Goal: Navigation & Orientation: Find specific page/section

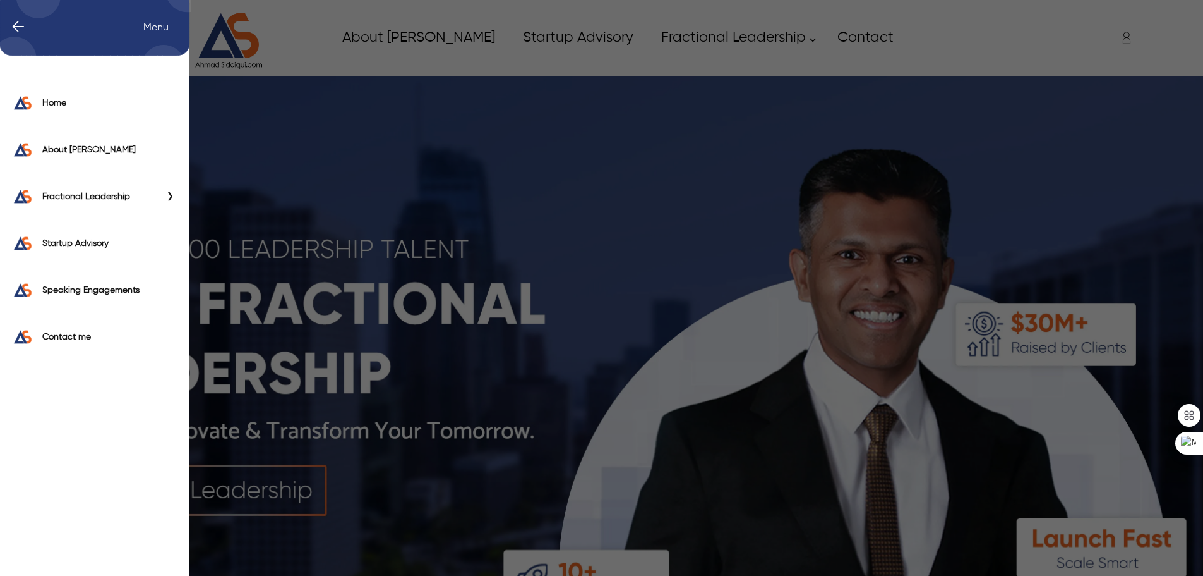
click at [81, 33] on div "← Menu Home About [PERSON_NAME] Fractional Leadership Fractional CIO Fractional…" at bounding box center [601, 37] width 1083 height 63
click at [73, 347] on div "Contact me" at bounding box center [95, 340] width 190 height 47
click at [75, 342] on label "Contact me" at bounding box center [109, 336] width 135 height 13
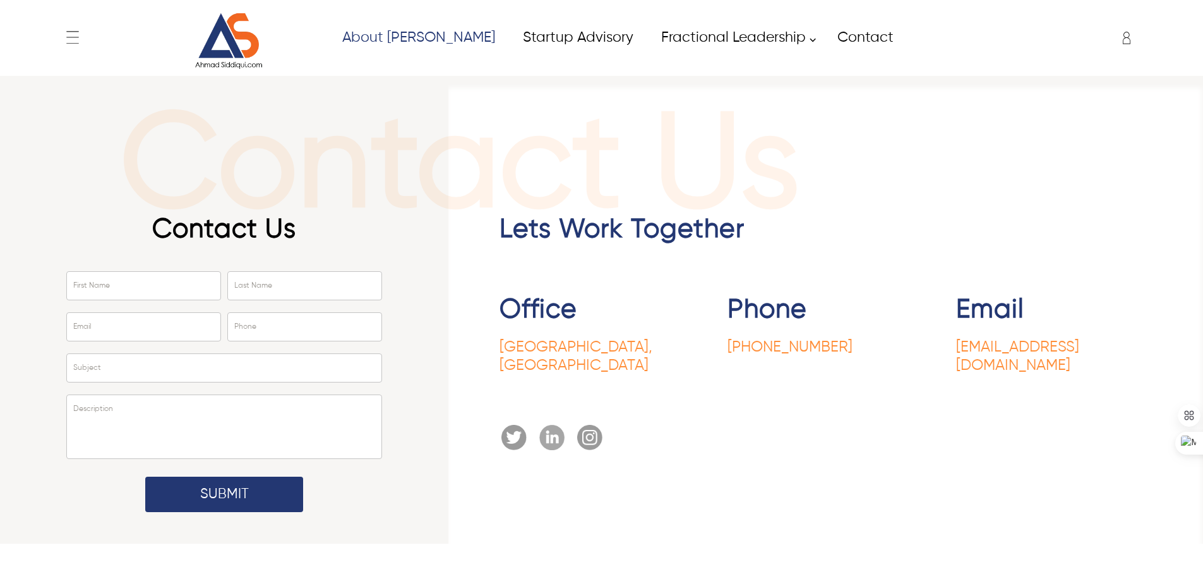
click at [430, 33] on link "About [PERSON_NAME]" at bounding box center [418, 37] width 181 height 28
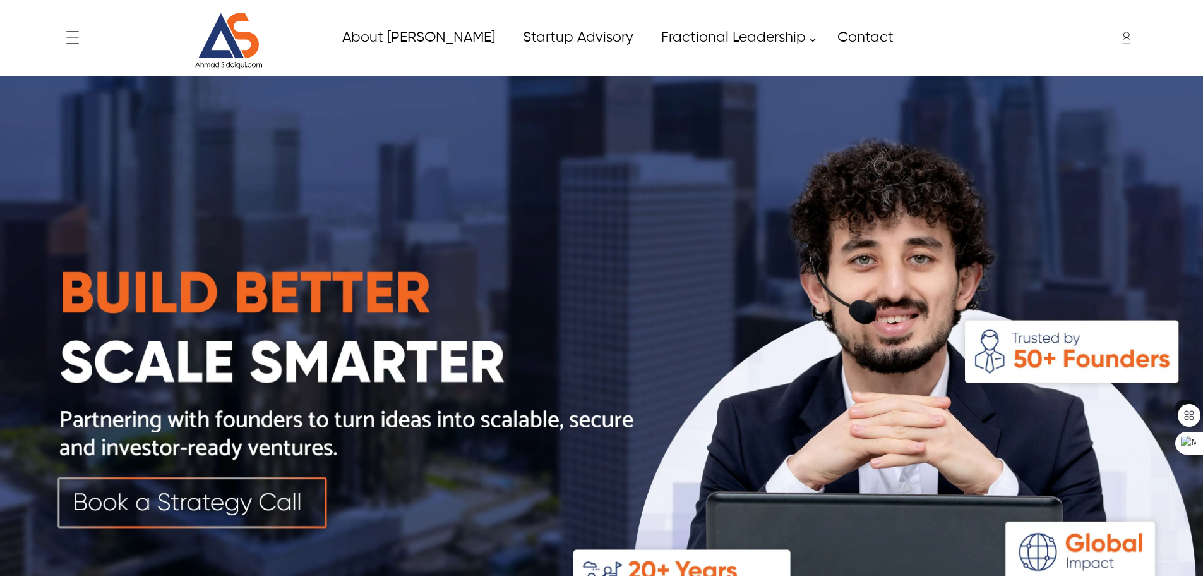
click at [287, 494] on img at bounding box center [601, 377] width 1203 height 602
click at [270, 509] on img at bounding box center [601, 377] width 1203 height 602
click at [301, 489] on img at bounding box center [601, 377] width 1203 height 602
click at [238, 39] on img at bounding box center [228, 41] width 95 height 57
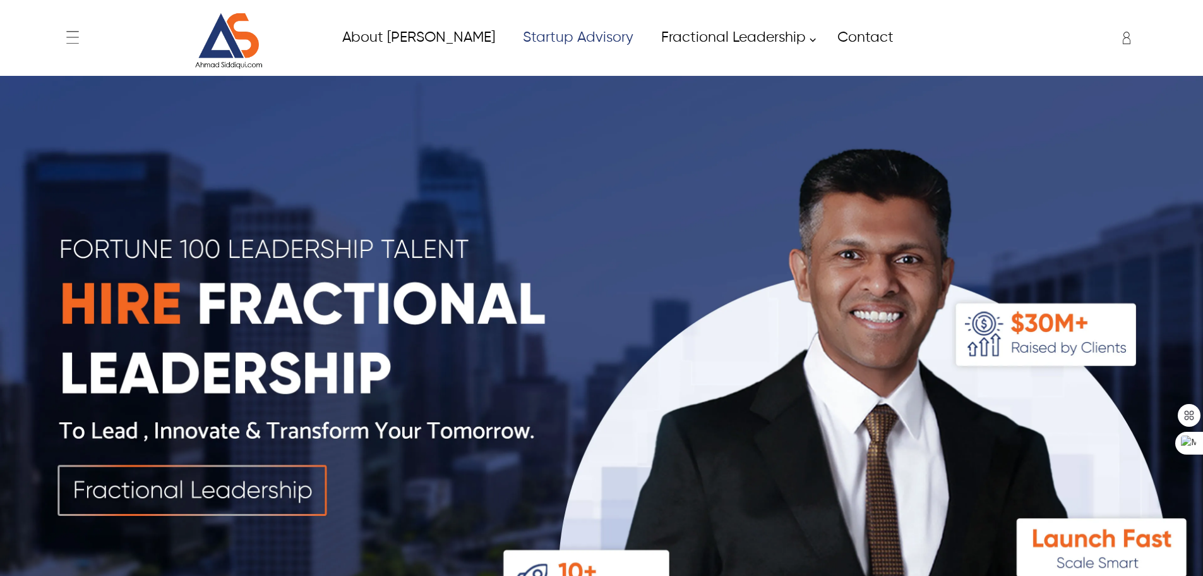
click at [550, 42] on link "Startup Advisory" at bounding box center [578, 37] width 138 height 28
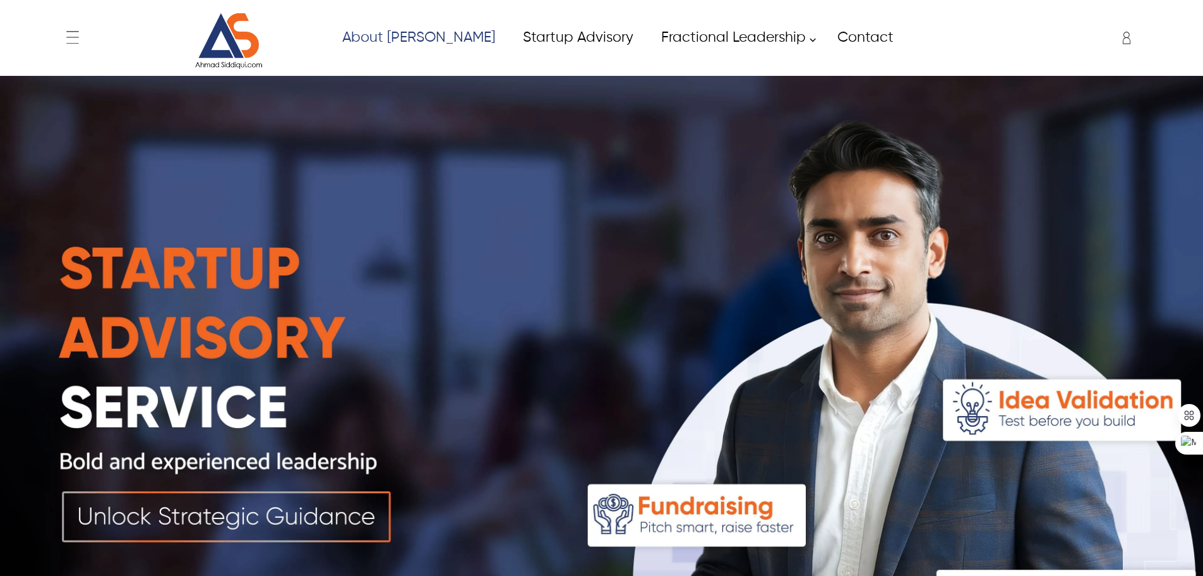
click at [422, 39] on link "About [PERSON_NAME]" at bounding box center [418, 37] width 181 height 28
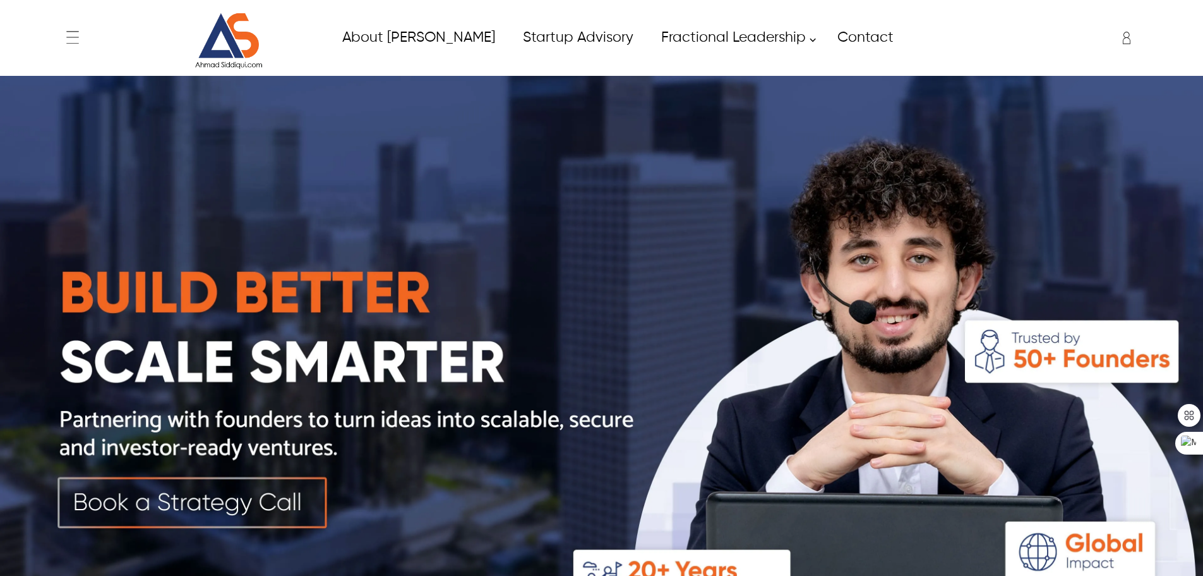
click at [238, 52] on img at bounding box center [228, 41] width 95 height 57
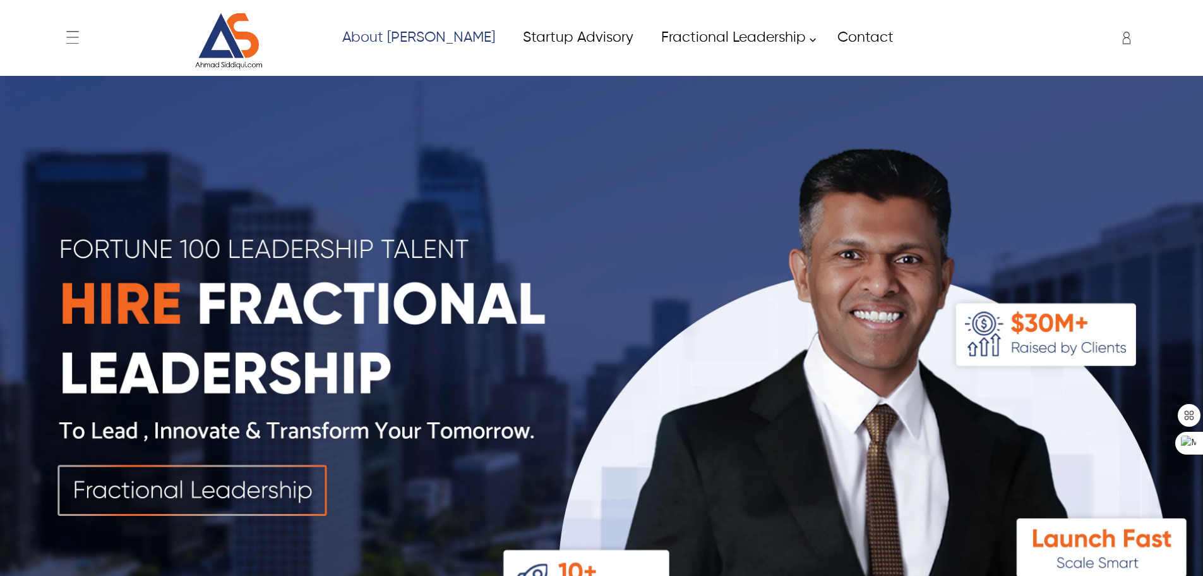
click at [425, 33] on link "About [PERSON_NAME]" at bounding box center [418, 37] width 181 height 28
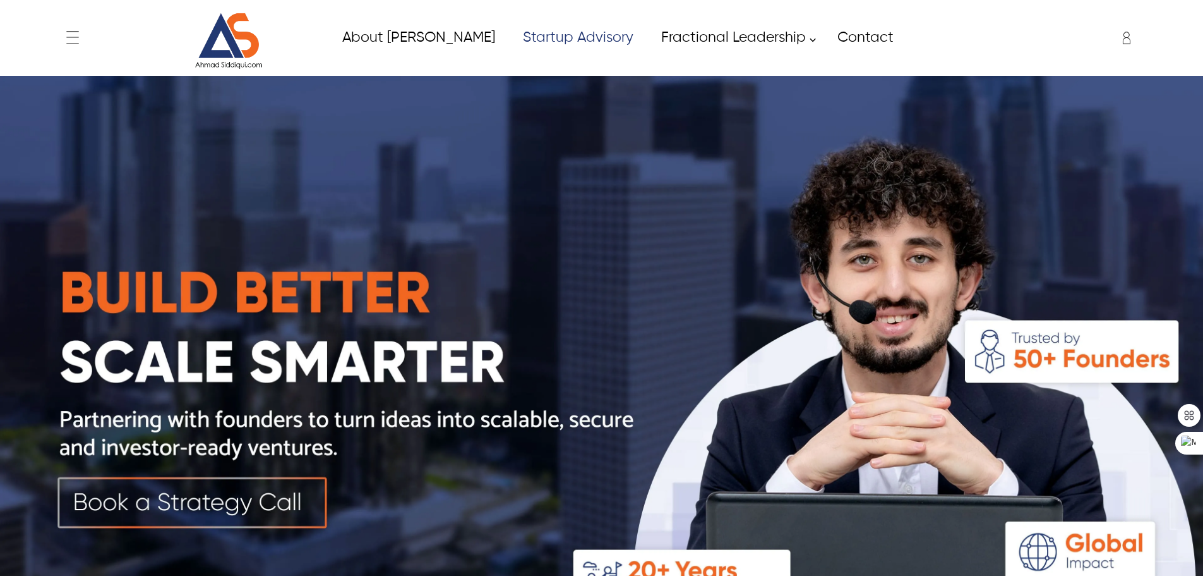
click at [519, 37] on link "Startup Advisory" at bounding box center [578, 37] width 138 height 28
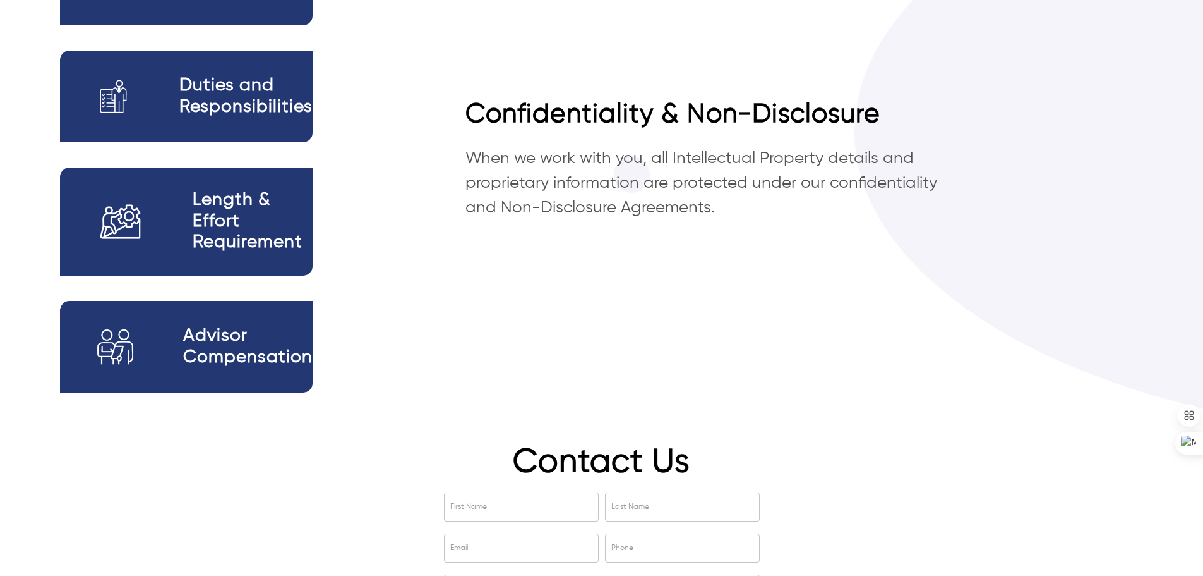
scroll to position [2435, 0]
